Goal: Transaction & Acquisition: Purchase product/service

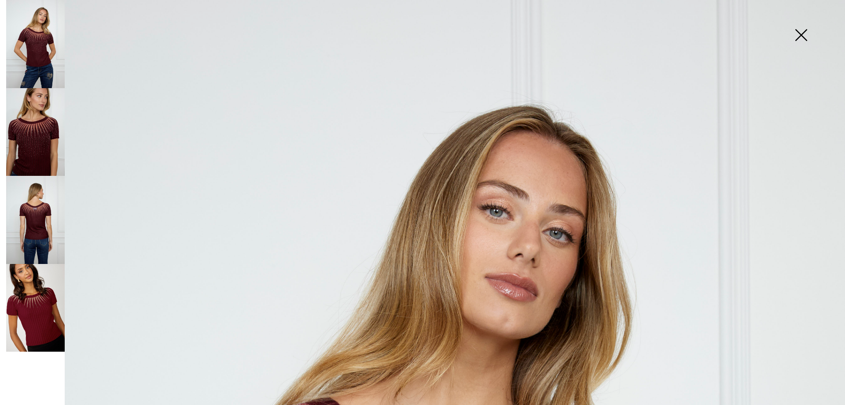
click at [35, 320] on img at bounding box center [35, 308] width 59 height 88
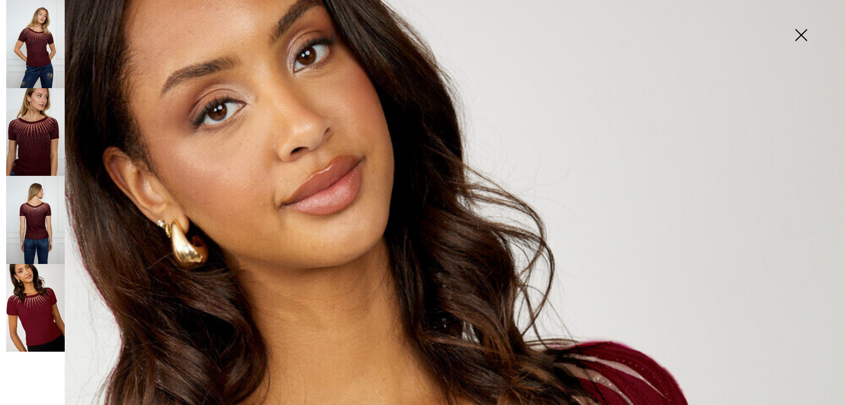
click at [33, 302] on img at bounding box center [35, 308] width 59 height 88
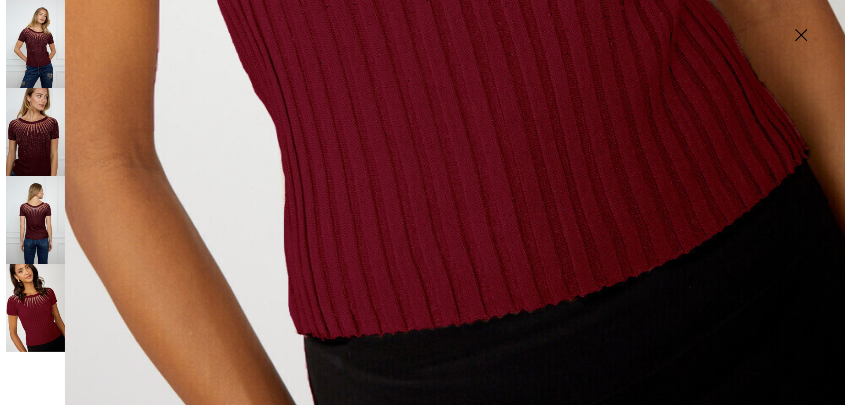
scroll to position [854, 0]
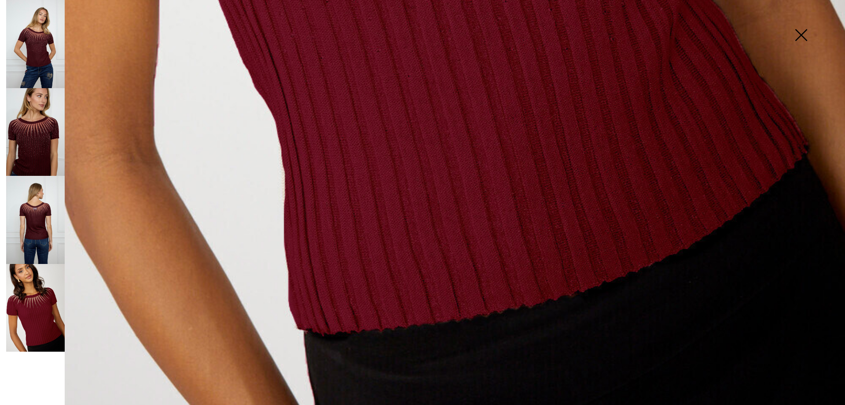
click at [32, 311] on img at bounding box center [35, 308] width 59 height 88
click at [42, 232] on img at bounding box center [35, 220] width 59 height 88
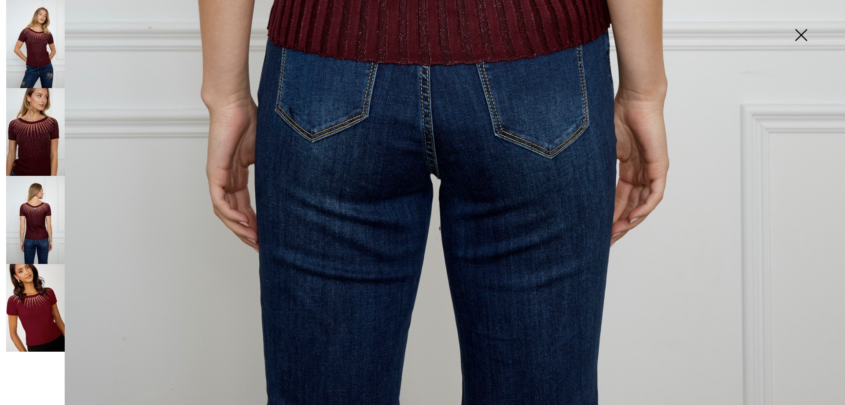
click at [30, 300] on img at bounding box center [35, 308] width 59 height 88
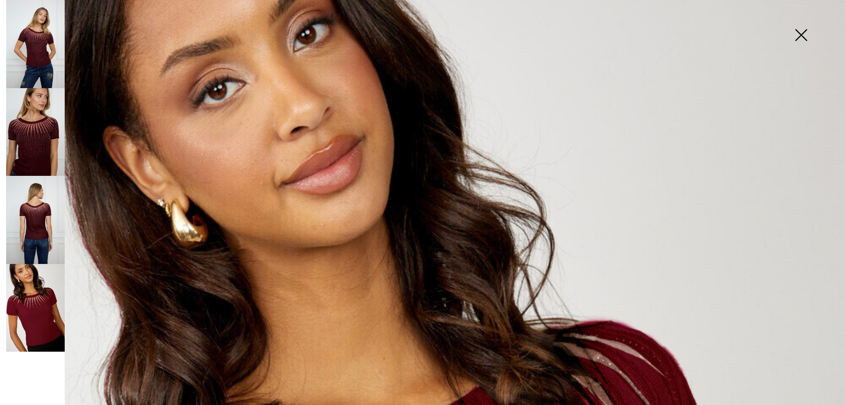
scroll to position [0, 0]
